Goal: Check status: Check status

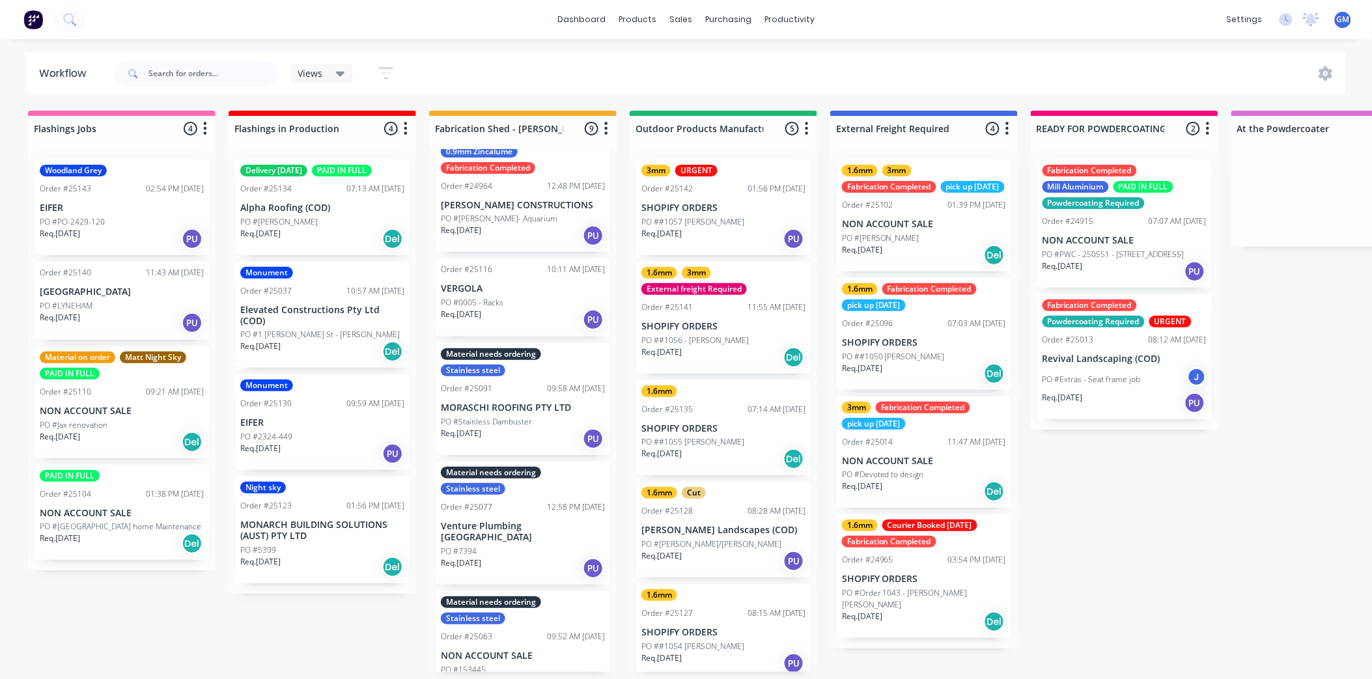
click at [720, 310] on div "1.6mm 3mm External freight Required Order #25141 11:55 AM [DATE] SHOPIFY ORDERS…" at bounding box center [723, 318] width 175 height 112
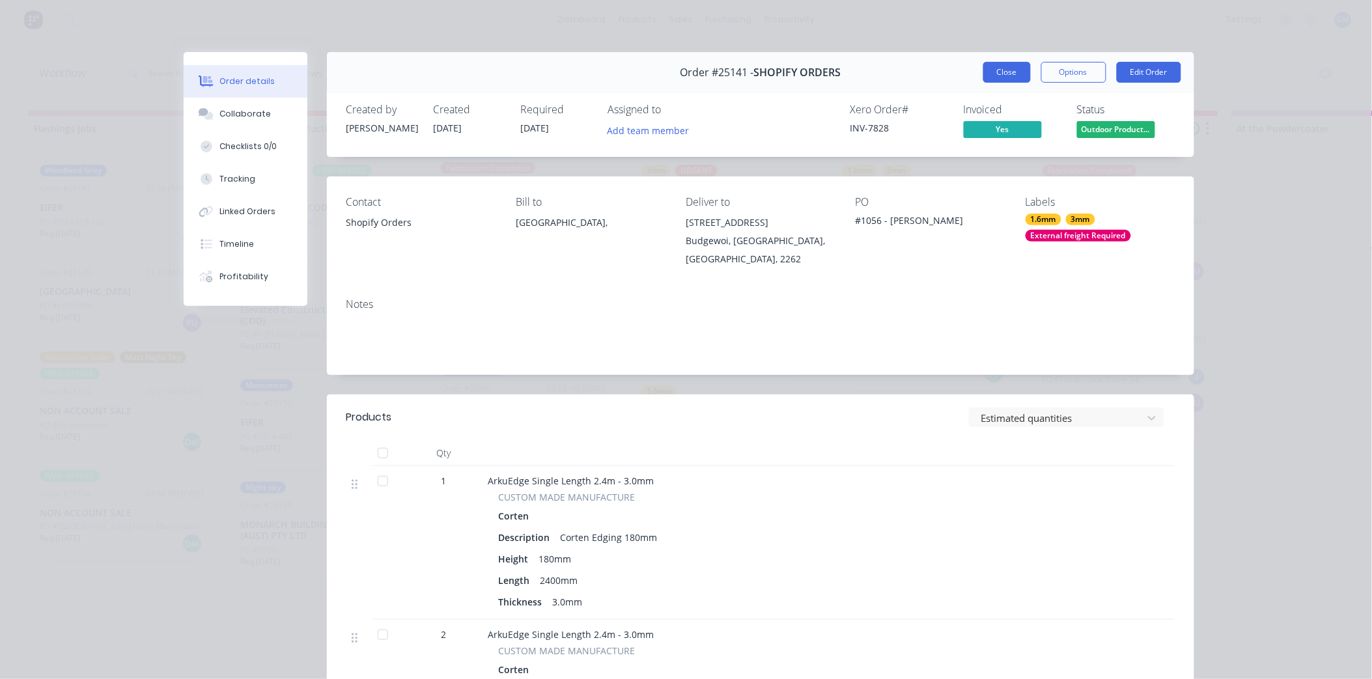
click at [1000, 70] on button "Close" at bounding box center [1007, 72] width 48 height 21
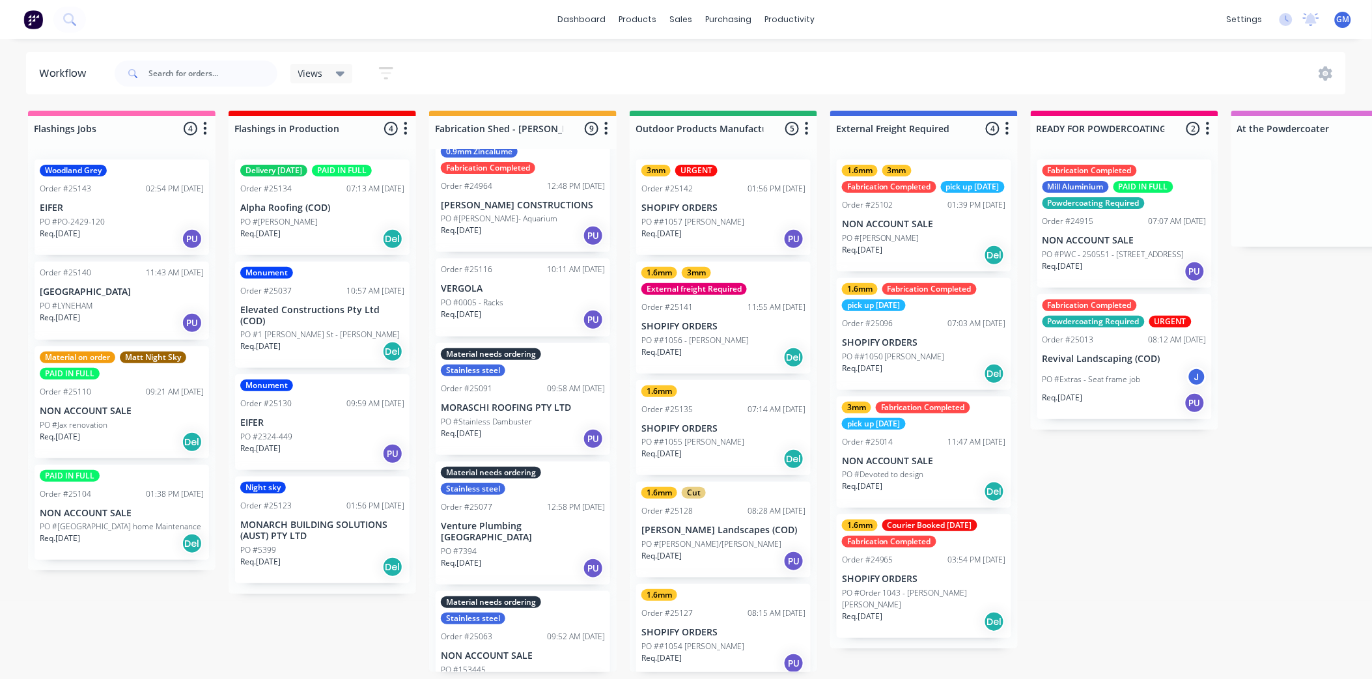
scroll to position [7, 0]
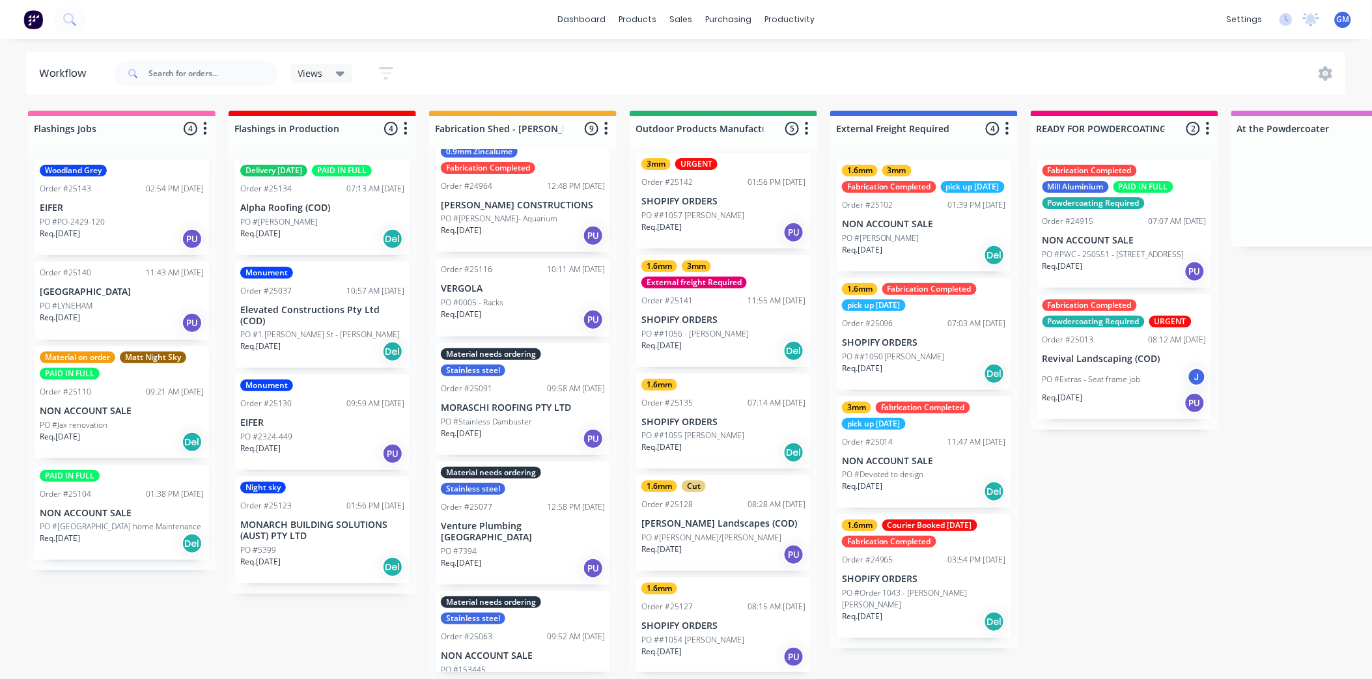
click at [725, 512] on div "1.6mm Cut Order #25128 08:28 AM [DATE] [PERSON_NAME] Landscapes (COD) PO #[PERS…" at bounding box center [723, 523] width 175 height 96
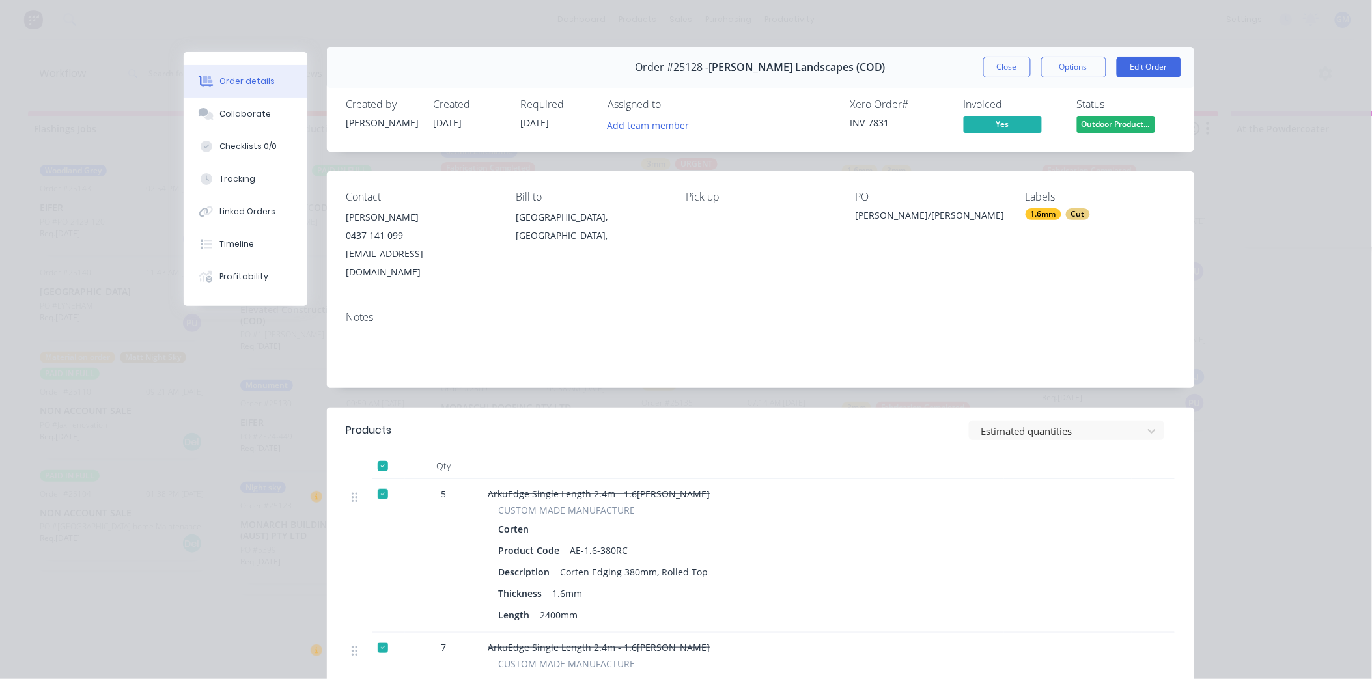
scroll to position [0, 0]
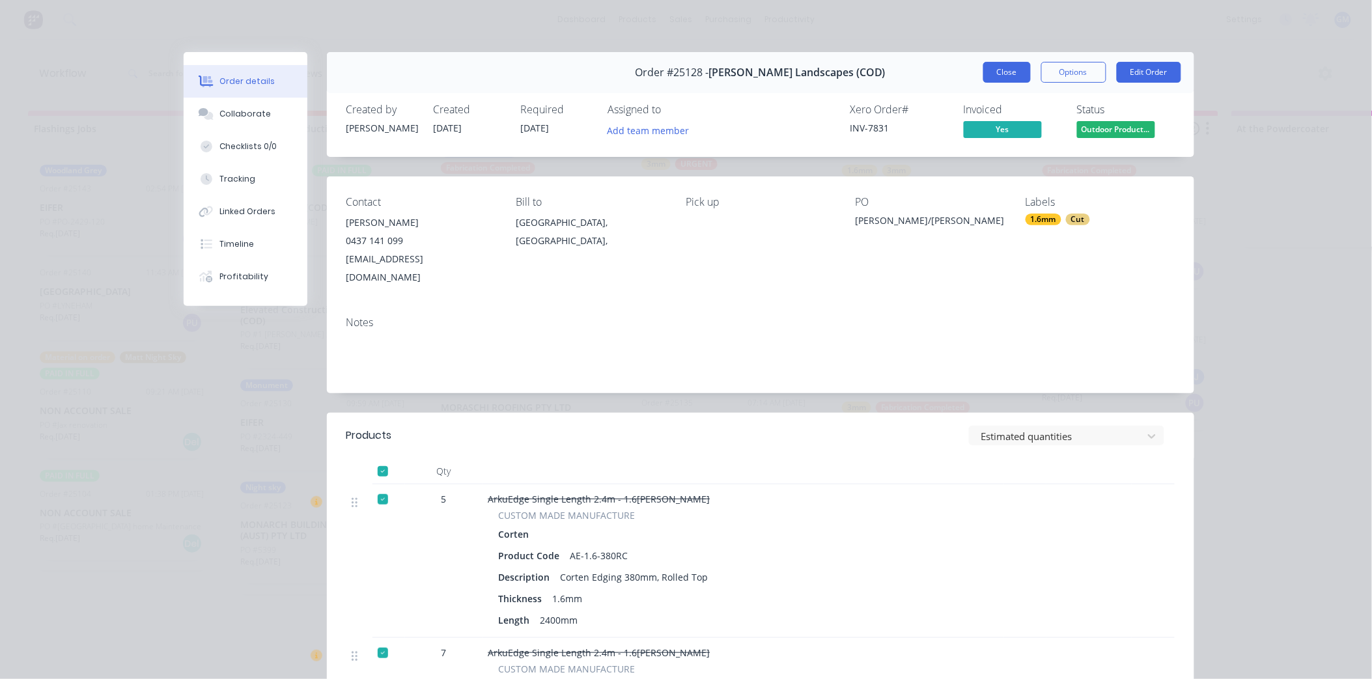
click at [994, 72] on button "Close" at bounding box center [1007, 72] width 48 height 21
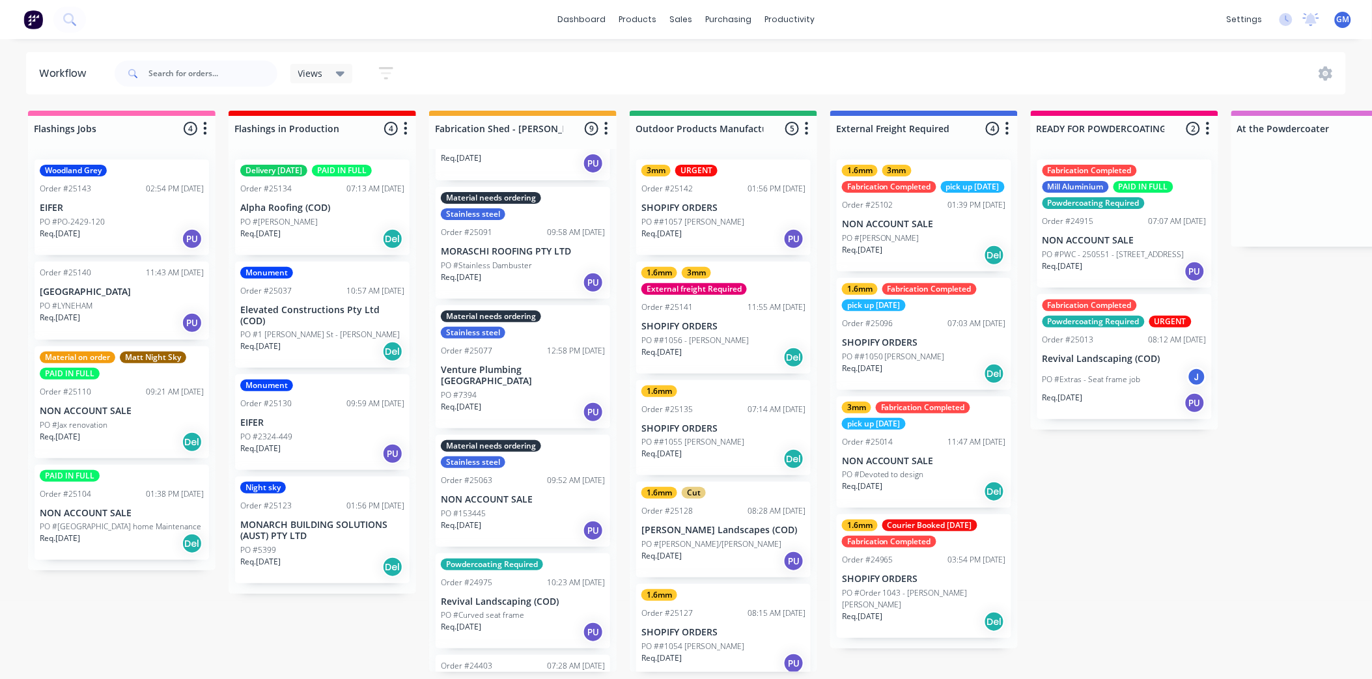
scroll to position [350, 0]
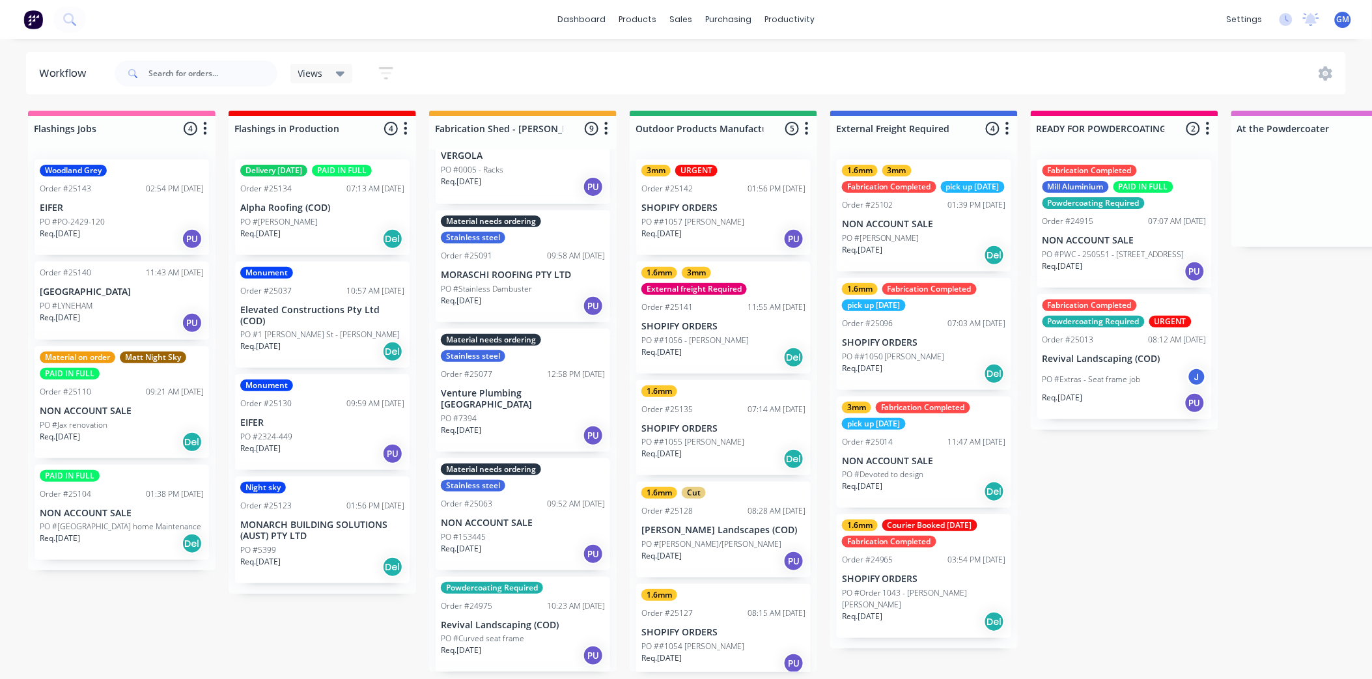
click at [528, 518] on p "NON ACCOUNT SALE" at bounding box center [523, 523] width 164 height 11
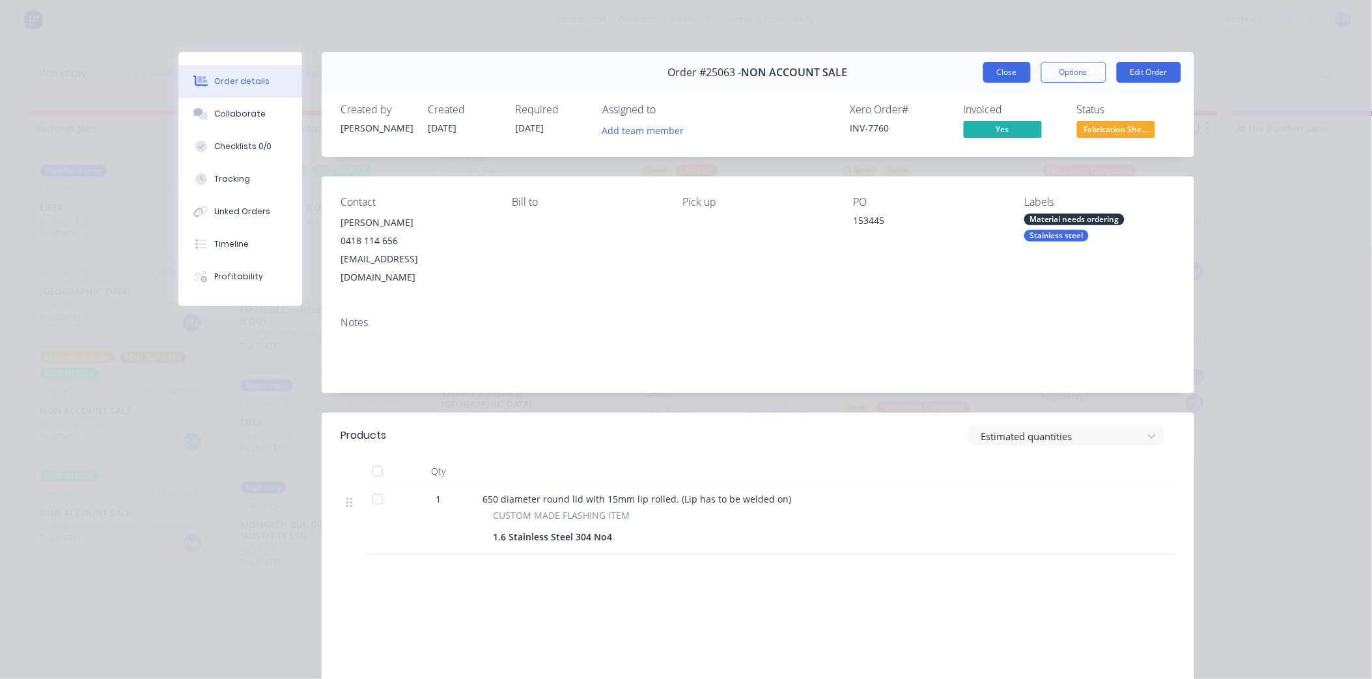
click at [997, 68] on button "Close" at bounding box center [1007, 72] width 48 height 21
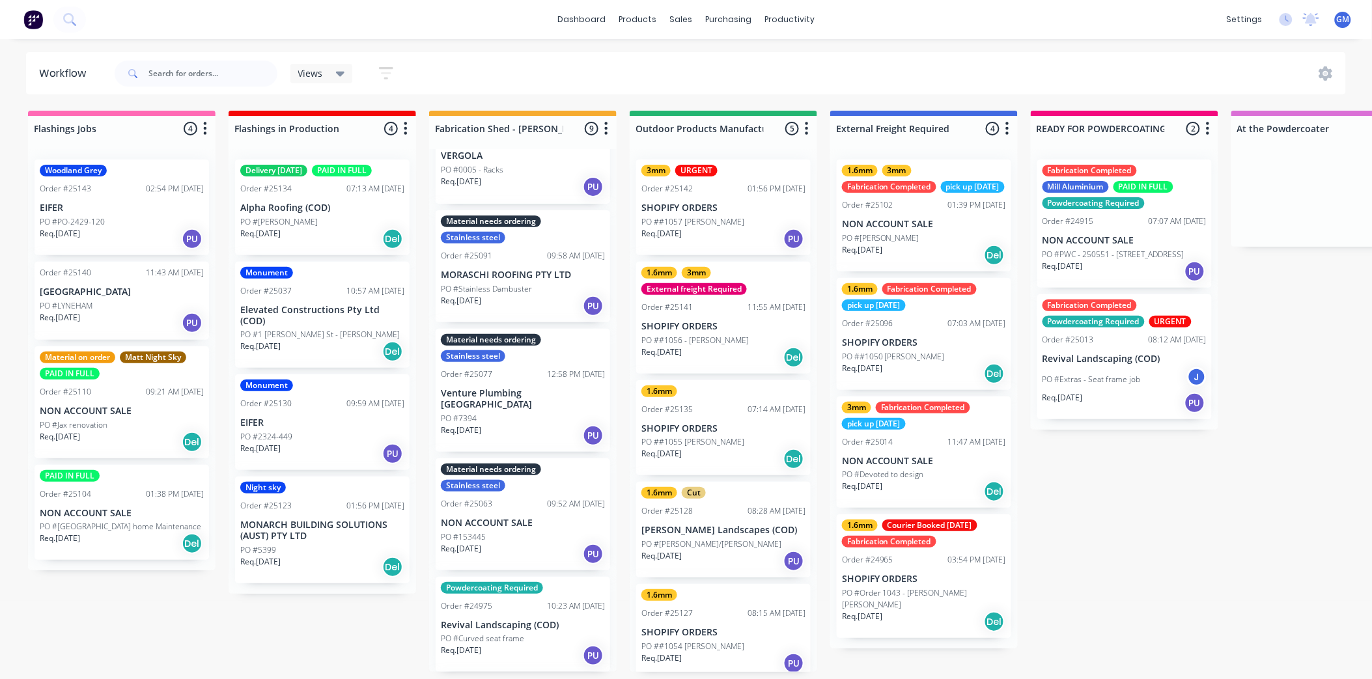
click at [539, 275] on p "MORASCHI ROOFING PTY LTD" at bounding box center [523, 275] width 164 height 11
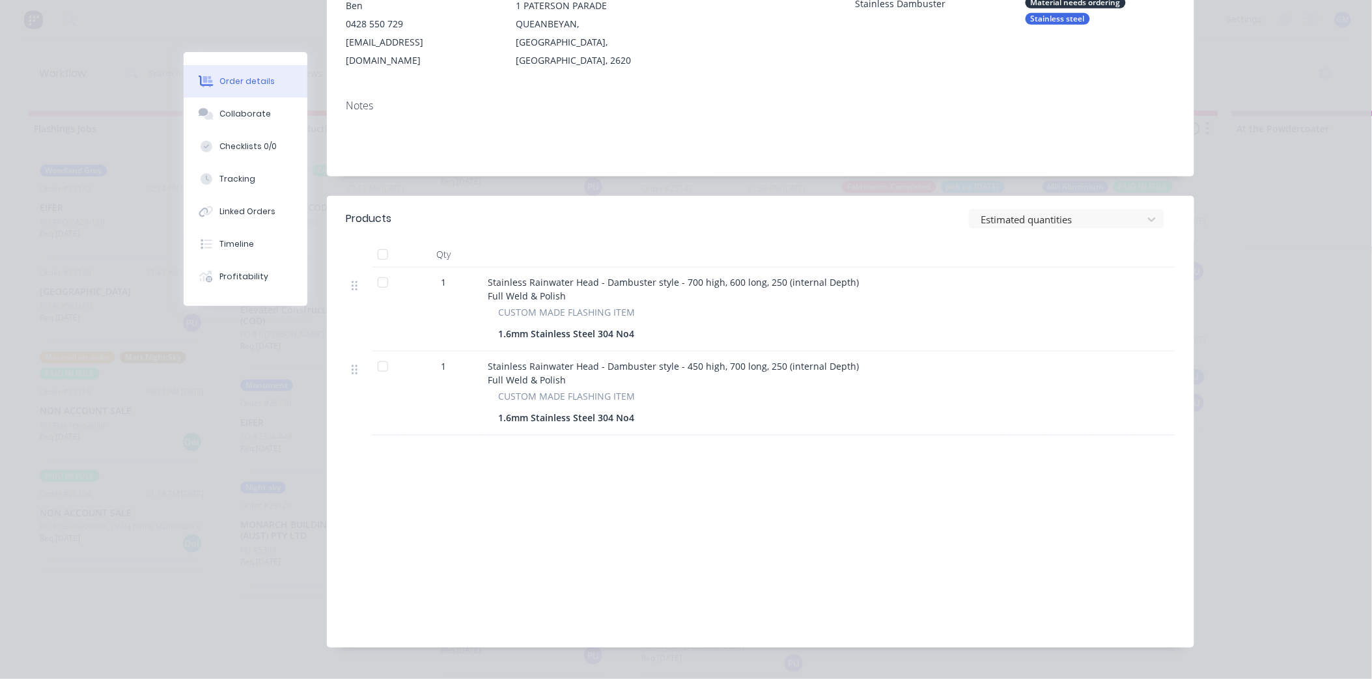
scroll to position [0, 0]
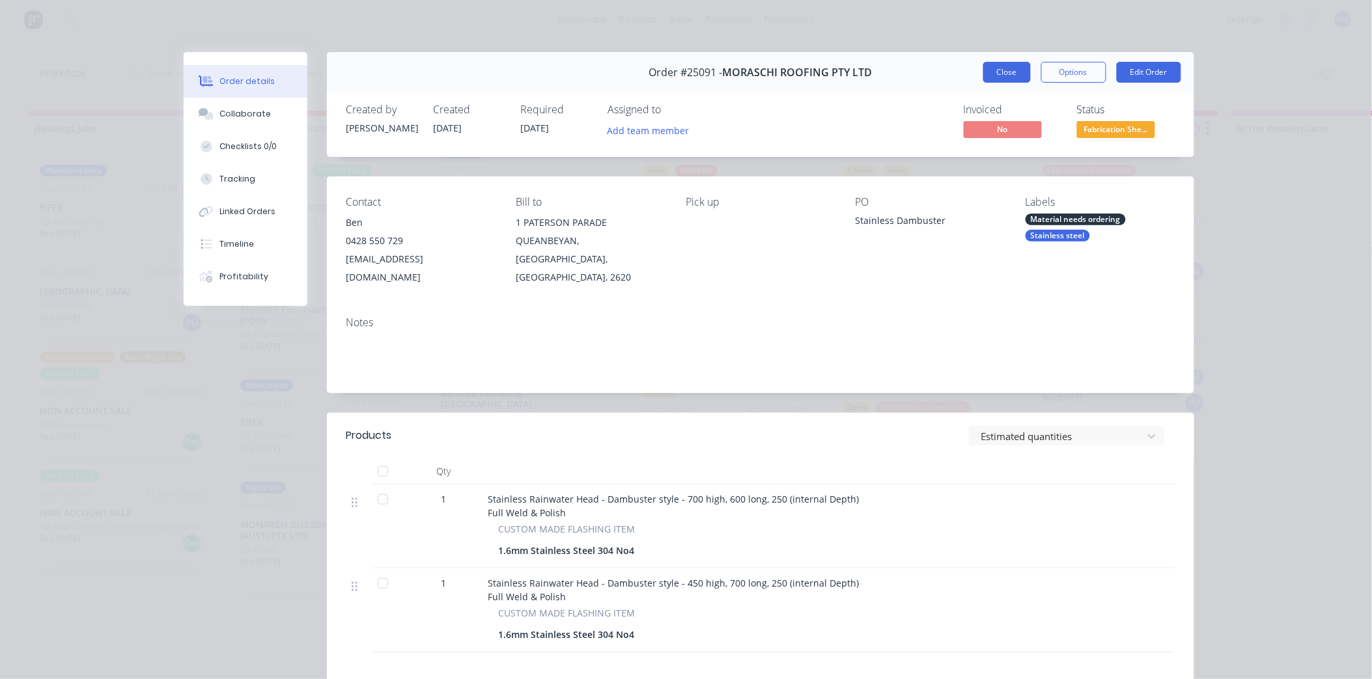
click at [1000, 73] on button "Close" at bounding box center [1007, 72] width 48 height 21
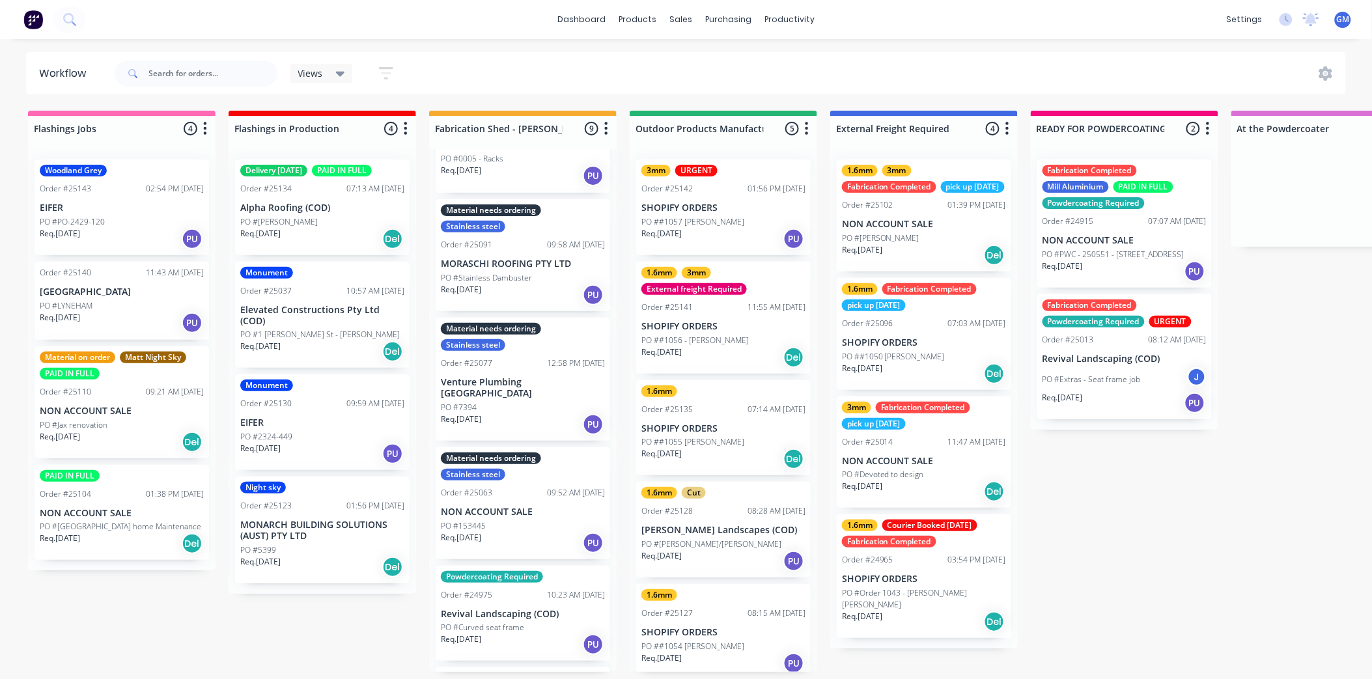
scroll to position [422, 0]
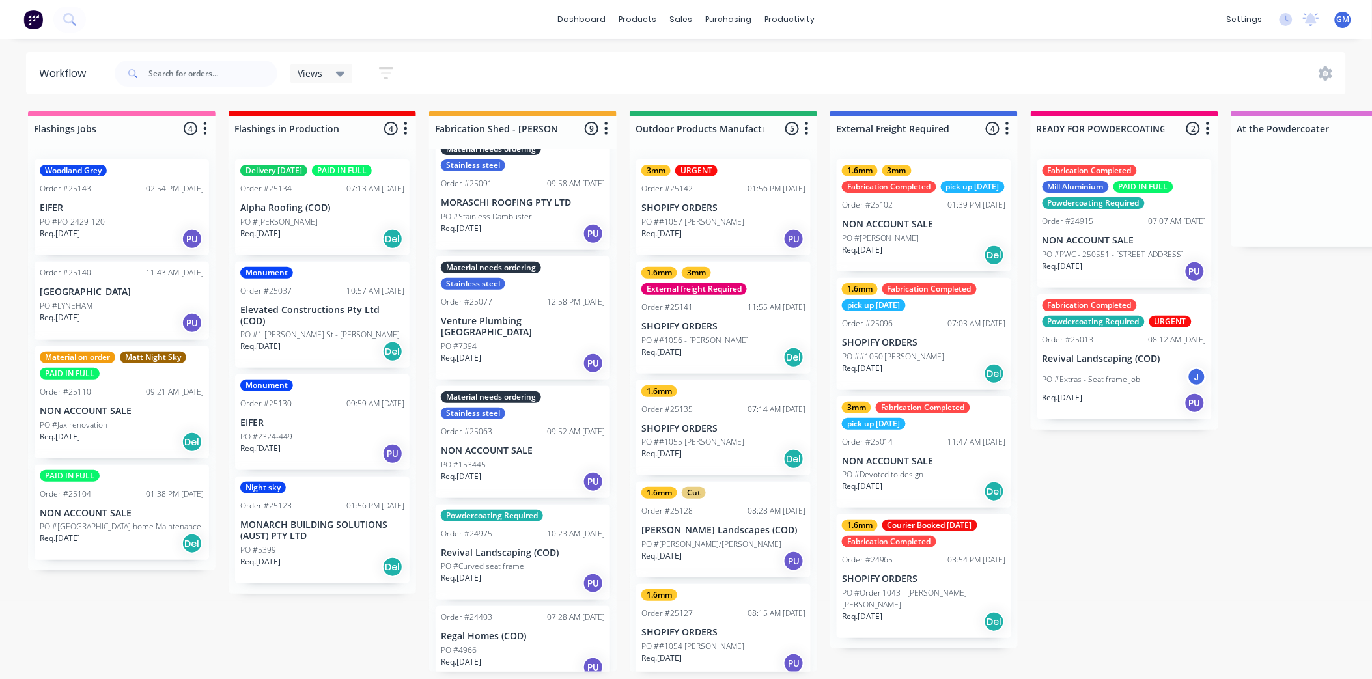
click at [1140, 373] on div "PO #Extras - Seat frame job J" at bounding box center [1125, 379] width 164 height 25
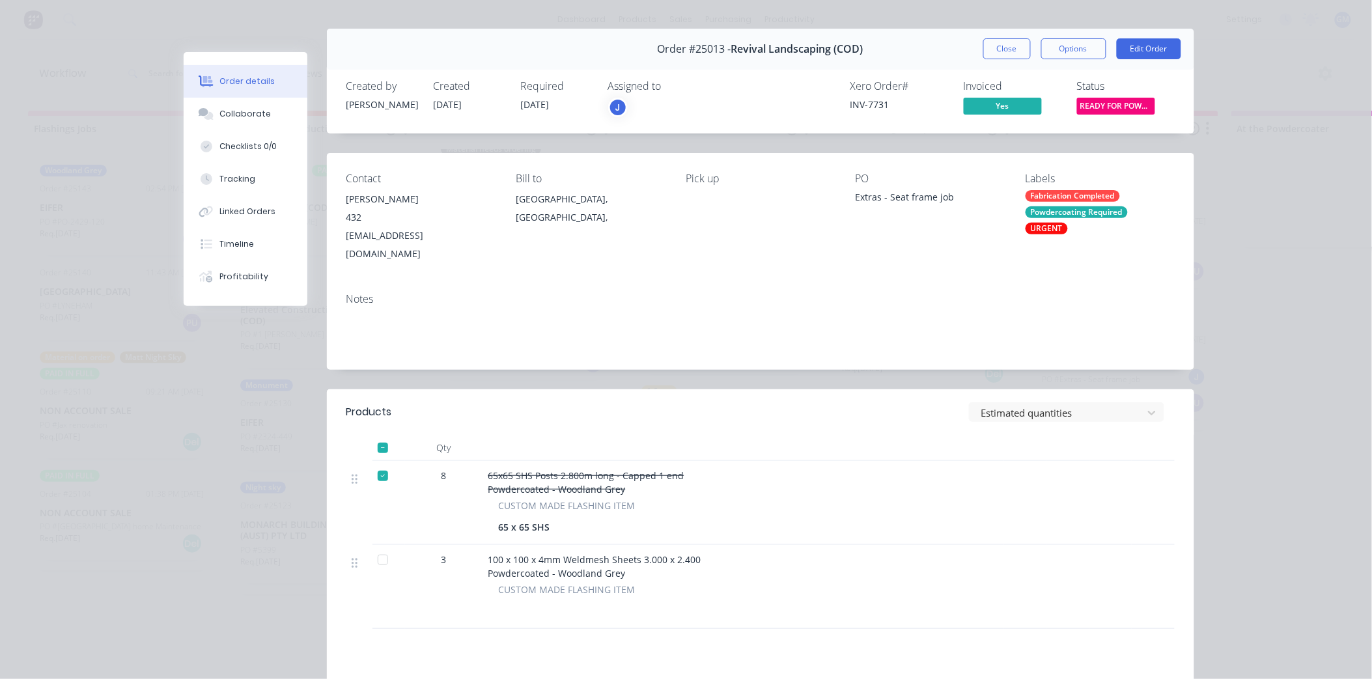
scroll to position [0, 0]
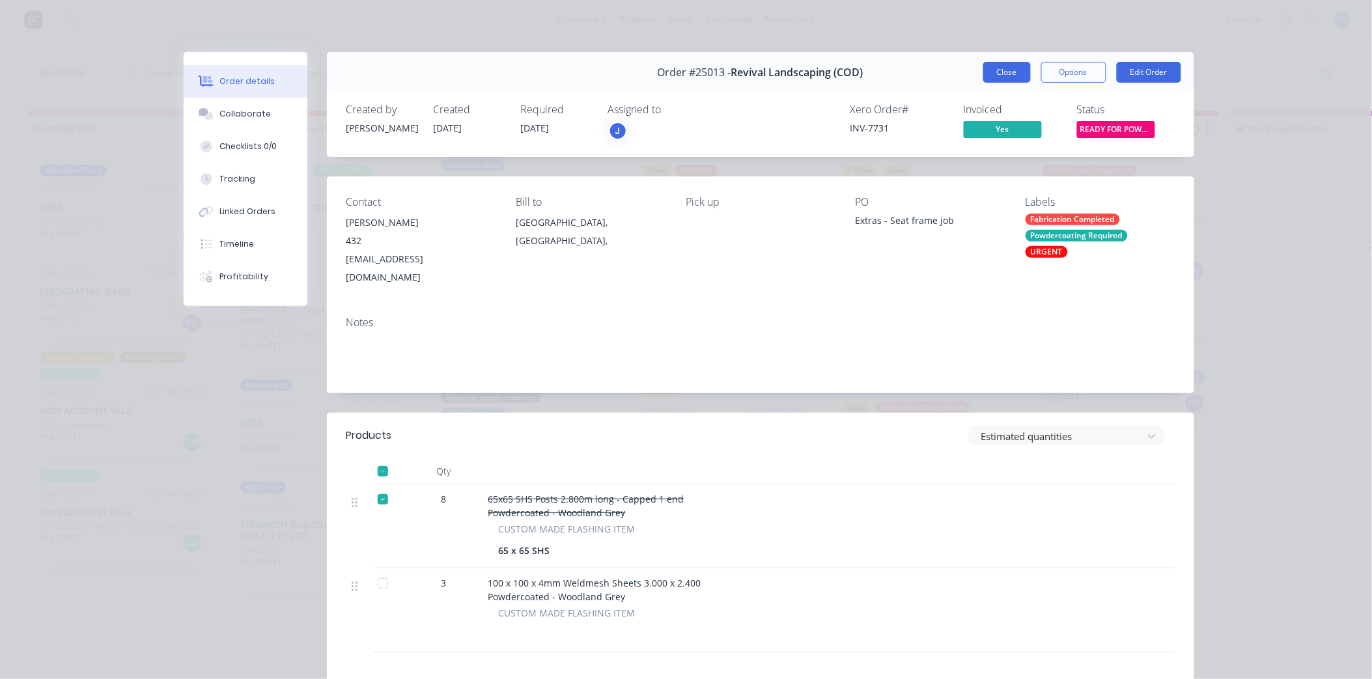
click at [1007, 70] on button "Close" at bounding box center [1007, 72] width 48 height 21
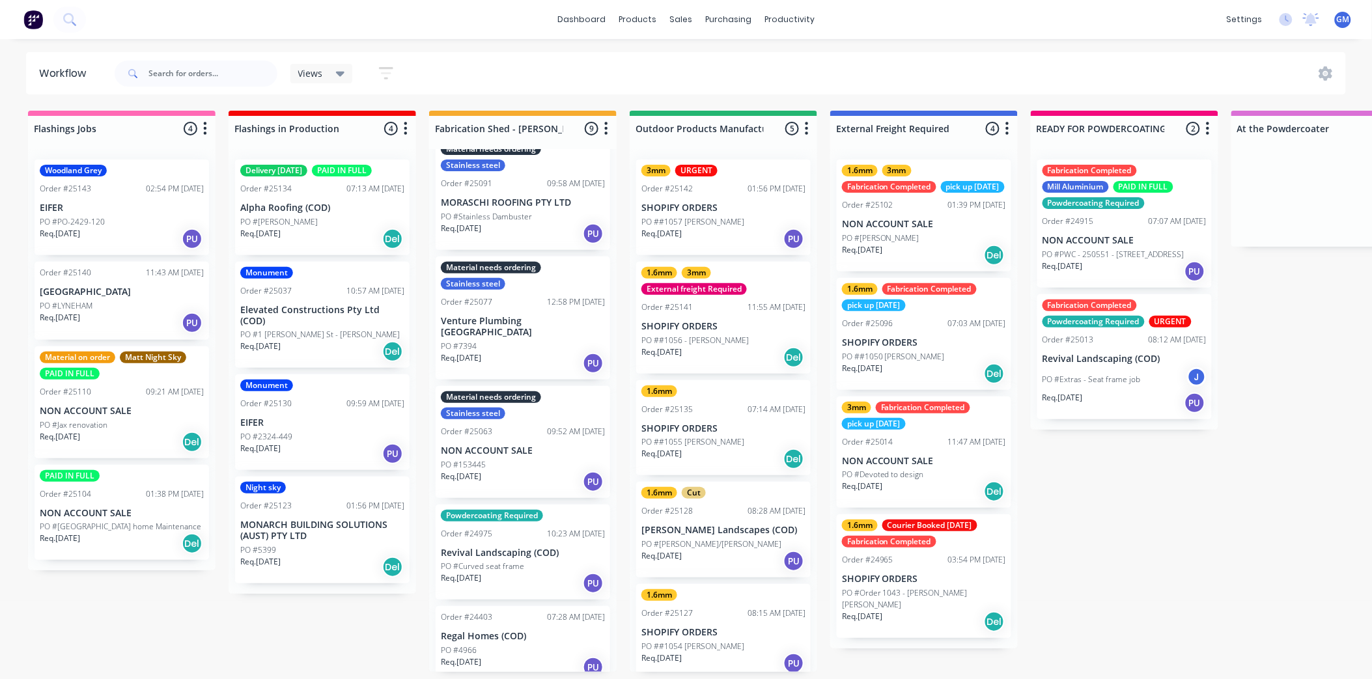
click at [748, 313] on div "11:55 AM [DATE]" at bounding box center [777, 307] width 58 height 12
